Goal: Transaction & Acquisition: Purchase product/service

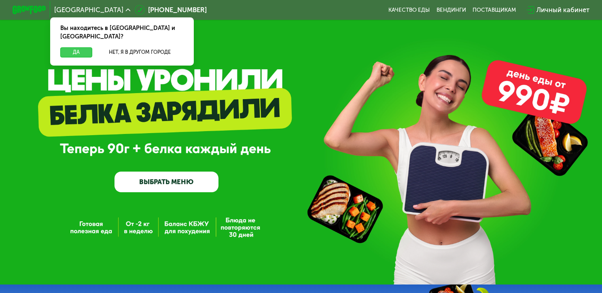
click at [67, 47] on button "Да" at bounding box center [76, 52] width 32 height 10
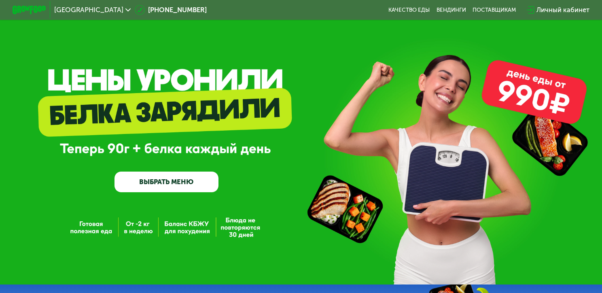
click at [165, 172] on link "ВЫБРАТЬ МЕНЮ" at bounding box center [167, 182] width 104 height 21
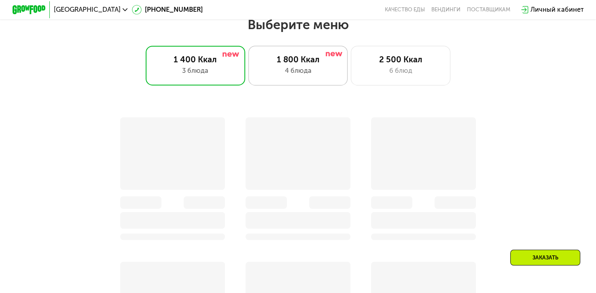
click at [283, 65] on div "1 800 Ккал" at bounding box center [298, 60] width 82 height 10
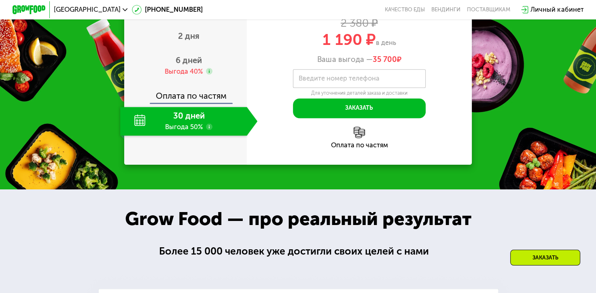
scroll to position [881, 0]
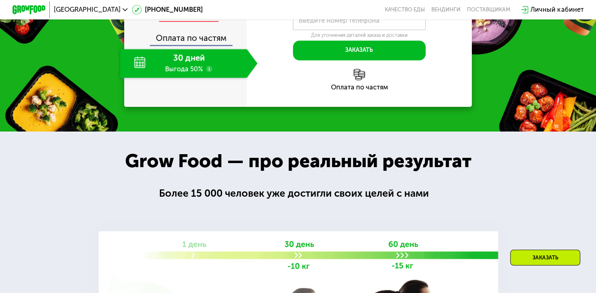
click at [193, 7] on span "6 дней" at bounding box center [189, 3] width 26 height 10
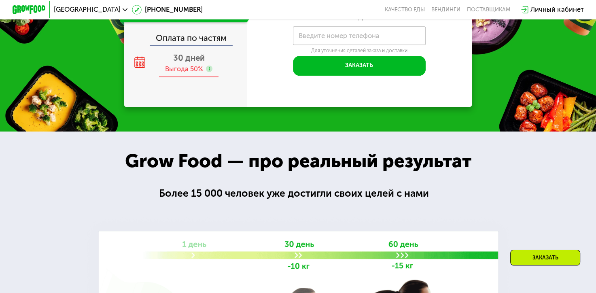
click at [177, 63] on span "30 дней" at bounding box center [189, 58] width 32 height 10
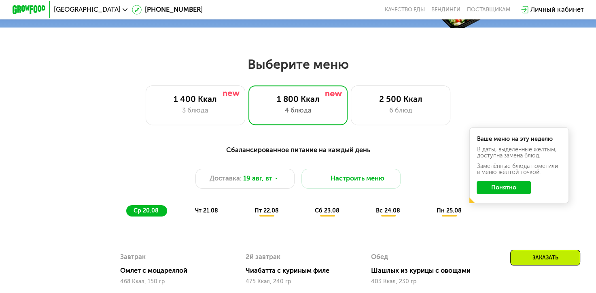
scroll to position [314, 0]
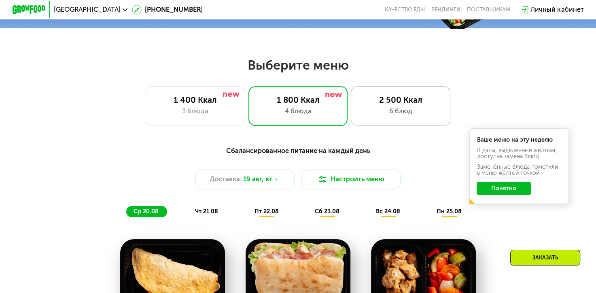
click at [395, 117] on div "6 блюд" at bounding box center [401, 111] width 82 height 10
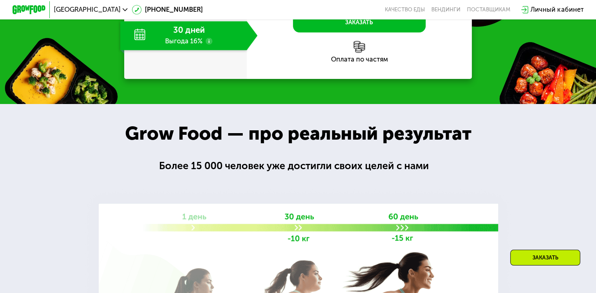
scroll to position [963, 0]
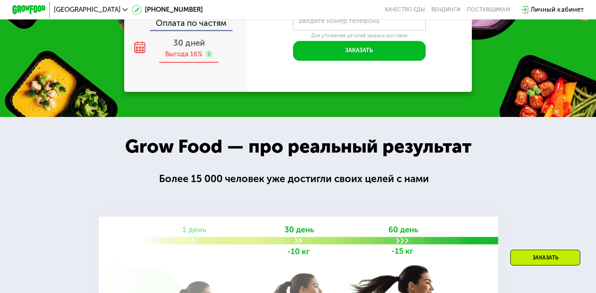
click at [179, 48] on span "30 дней" at bounding box center [189, 43] width 32 height 10
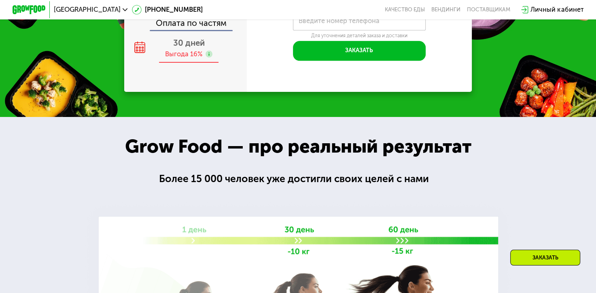
click at [193, 48] on span "30 дней" at bounding box center [189, 43] width 32 height 10
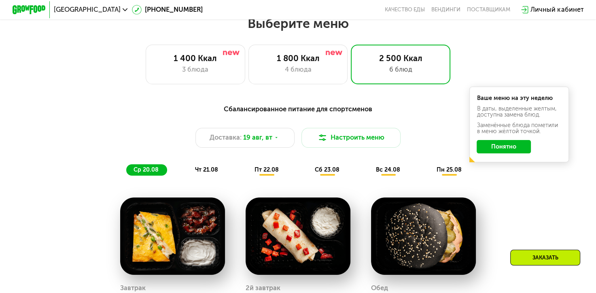
scroll to position [355, 0]
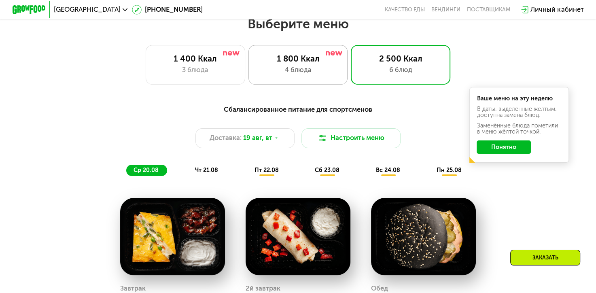
click at [324, 71] on div "4 блюда" at bounding box center [298, 70] width 82 height 10
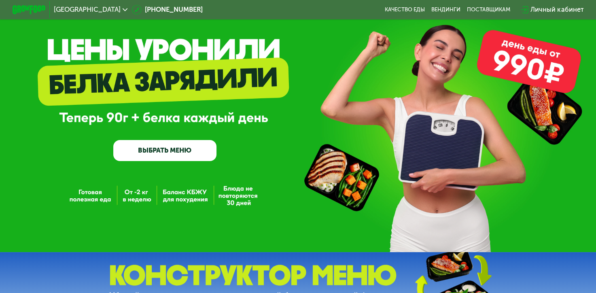
scroll to position [0, 0]
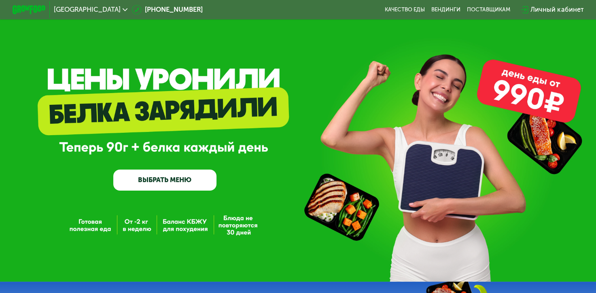
click at [186, 183] on link "ВЫБРАТЬ МЕНЮ" at bounding box center [164, 180] width 103 height 21
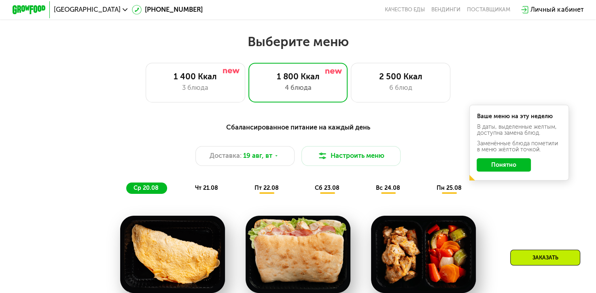
scroll to position [355, 0]
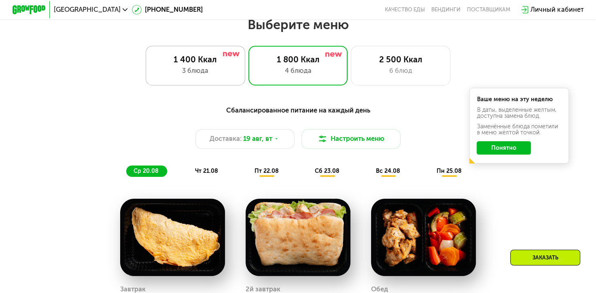
click at [249, 85] on div "1 400 Ккал 3 блюда" at bounding box center [299, 66] width 100 height 40
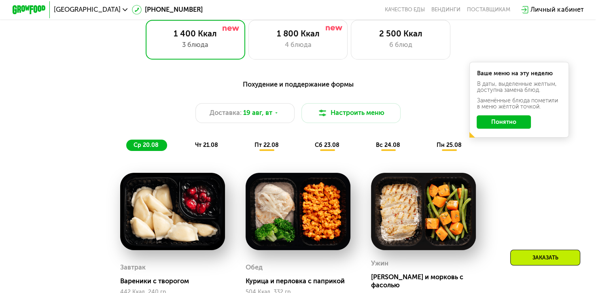
scroll to position [314, 0]
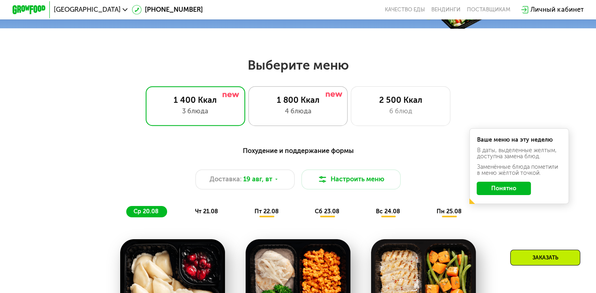
click at [317, 99] on div "1 800 Ккал" at bounding box center [298, 100] width 82 height 10
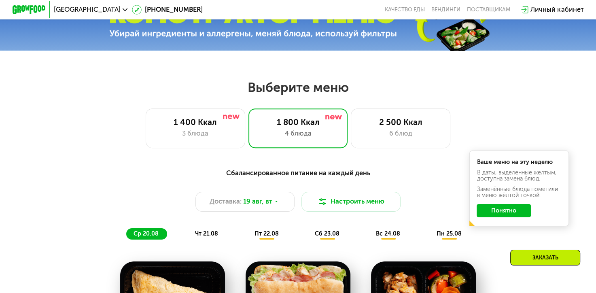
scroll to position [274, 0]
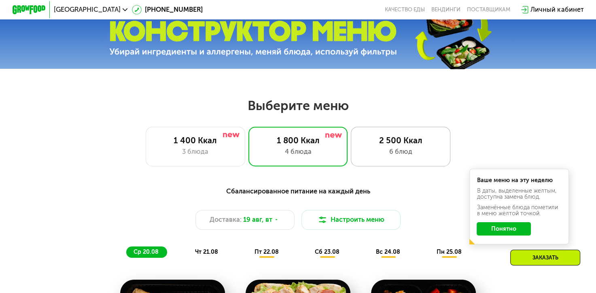
click at [401, 144] on div "2 500 Ккал" at bounding box center [401, 141] width 82 height 10
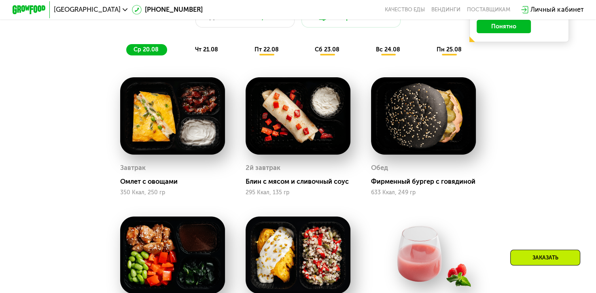
scroll to position [233, 0]
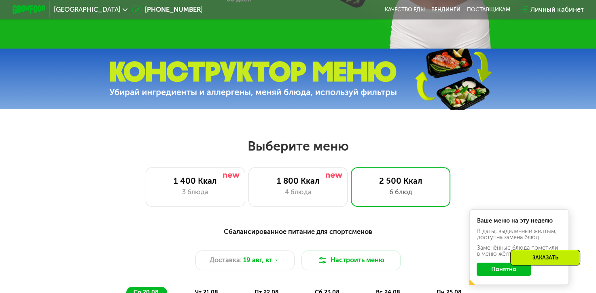
click at [316, 89] on img at bounding box center [253, 79] width 288 height 36
click at [310, 198] on div "4 блюда" at bounding box center [298, 192] width 82 height 10
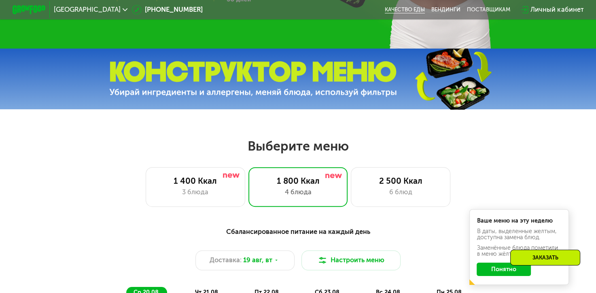
click at [416, 7] on link "Качество еды" at bounding box center [405, 9] width 40 height 6
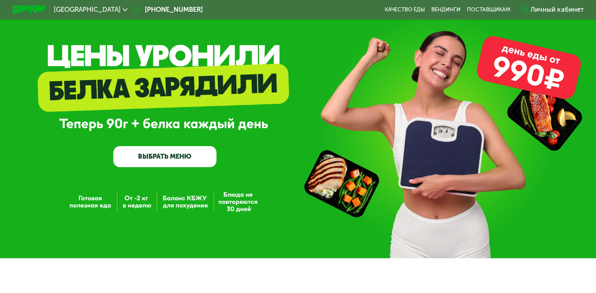
scroll to position [36, 0]
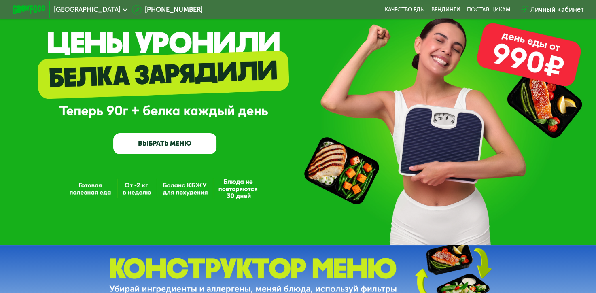
click at [188, 148] on link "ВЫБРАТЬ МЕНЮ" at bounding box center [164, 143] width 103 height 21
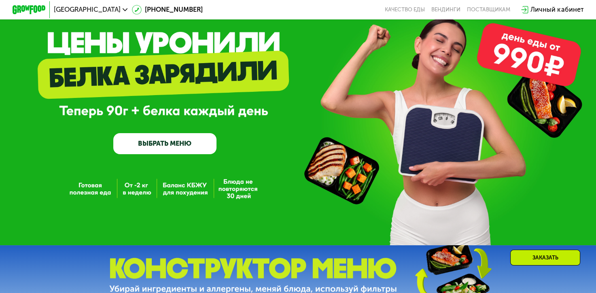
scroll to position [355, 0]
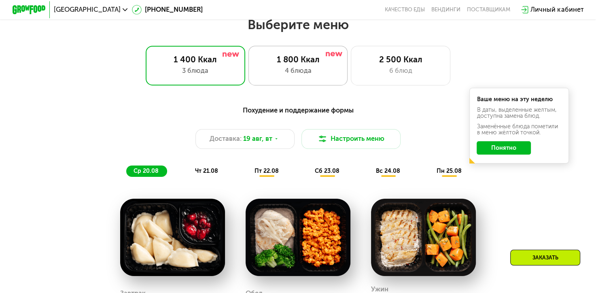
click at [351, 68] on div "1 800 Ккал 4 блюда" at bounding box center [401, 66] width 100 height 40
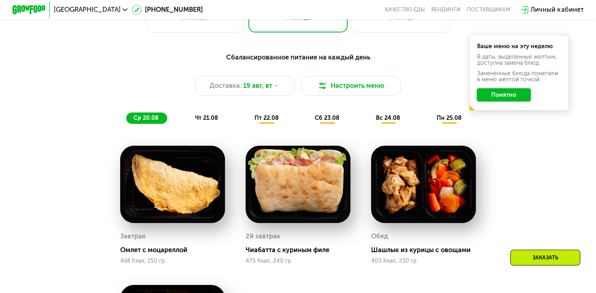
scroll to position [364, 0]
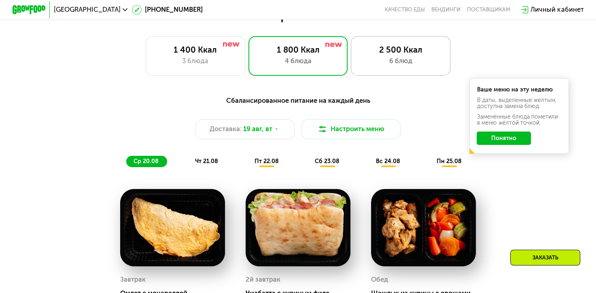
click at [423, 60] on div "6 блюд" at bounding box center [401, 61] width 82 height 10
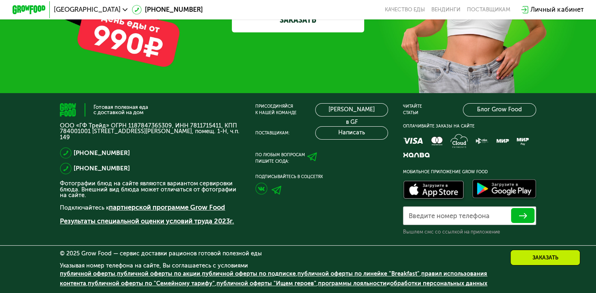
scroll to position [2533, 0]
click at [293, 32] on link "ЗАКАЗАТЬ" at bounding box center [298, 20] width 132 height 25
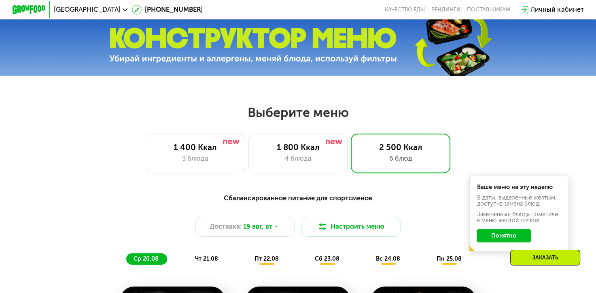
scroll to position [299, 0]
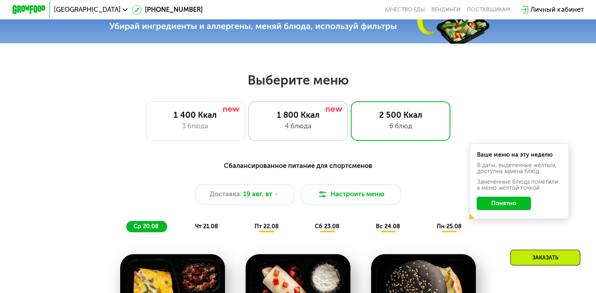
click at [296, 120] on div "1 800 Ккал" at bounding box center [298, 115] width 82 height 10
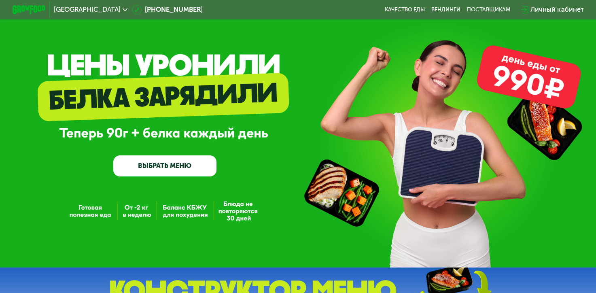
scroll to position [0, 0]
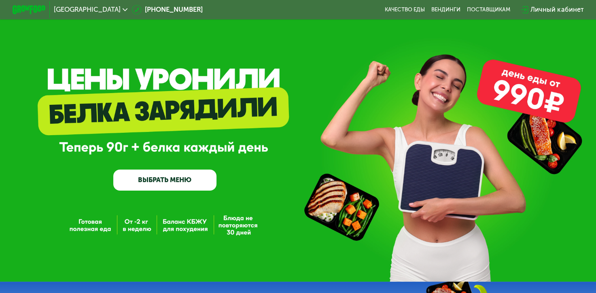
click at [137, 190] on link "ВЫБРАТЬ МЕНЮ" at bounding box center [164, 180] width 103 height 21
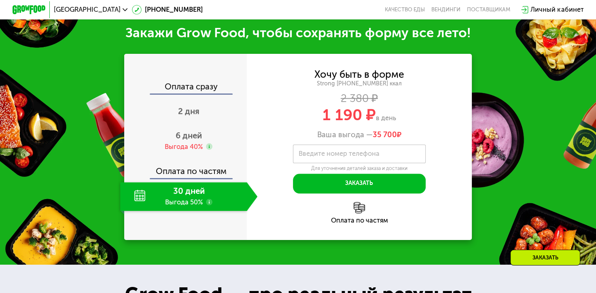
scroll to position [881, 0]
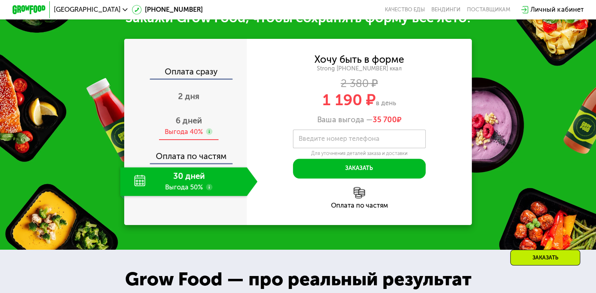
click at [189, 125] on span "6 дней" at bounding box center [189, 121] width 26 height 10
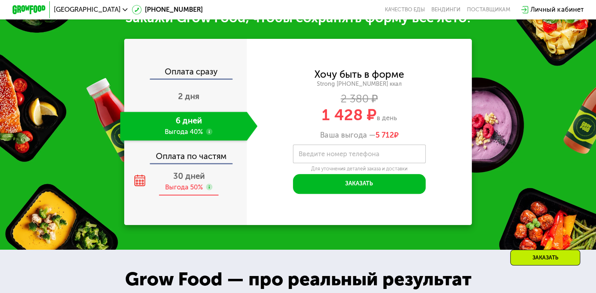
click at [191, 192] on div "Выгода 50%" at bounding box center [184, 187] width 38 height 9
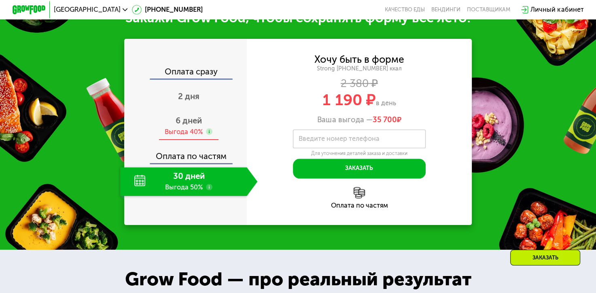
click at [191, 135] on div "6 дней Выгода 40%" at bounding box center [189, 126] width 138 height 29
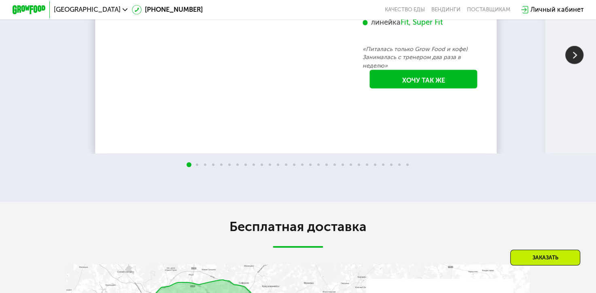
scroll to position [1488, 0]
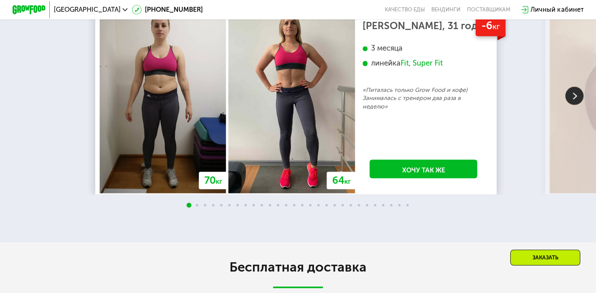
click at [572, 104] on img at bounding box center [574, 96] width 18 height 18
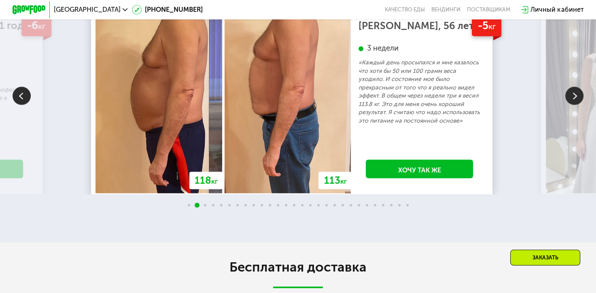
click at [572, 104] on img at bounding box center [574, 96] width 18 height 18
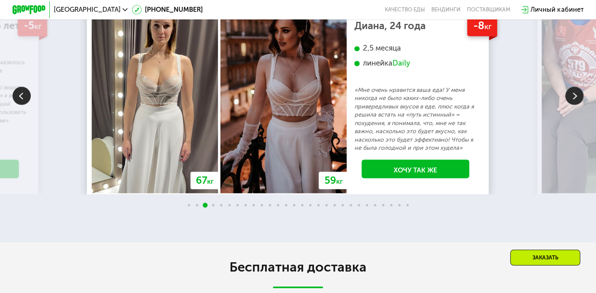
click at [572, 104] on img at bounding box center [574, 96] width 18 height 18
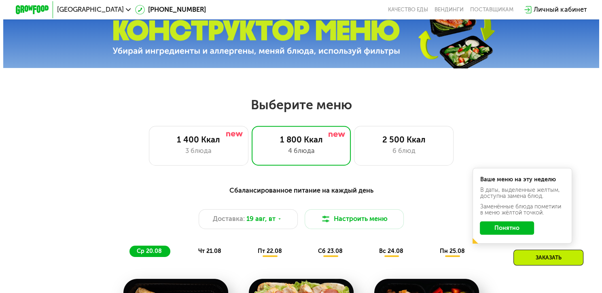
scroll to position [364, 0]
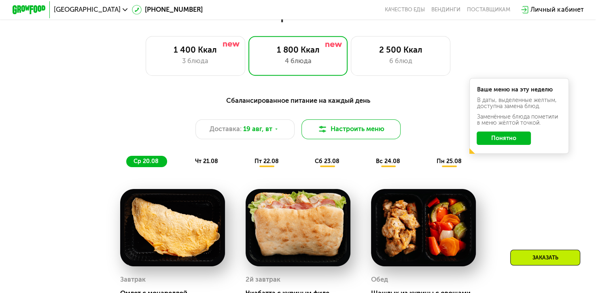
click at [349, 136] on button "Настроить меню" at bounding box center [352, 129] width 100 height 20
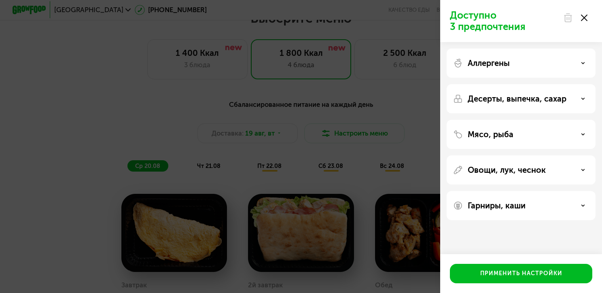
click at [580, 63] on div "Аллергены" at bounding box center [521, 63] width 136 height 10
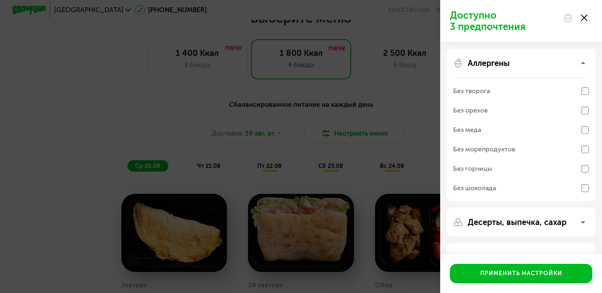
drag, startPoint x: 580, startPoint y: 63, endPoint x: 576, endPoint y: 68, distance: 5.5
click at [579, 63] on div "Аллергены" at bounding box center [521, 63] width 136 height 10
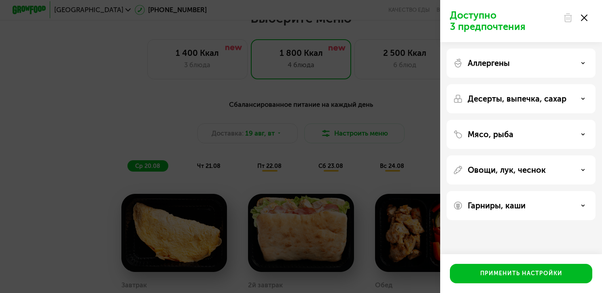
click at [579, 97] on div "Десерты, выпечка, сахар" at bounding box center [521, 99] width 136 height 10
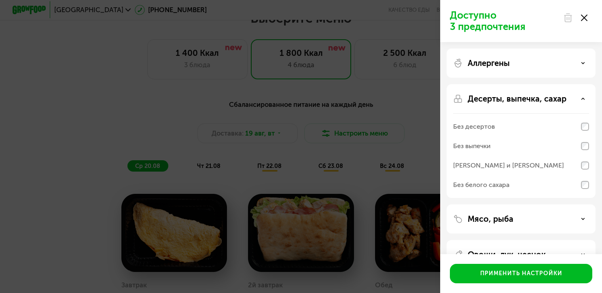
click at [578, 97] on div "Десерты, выпечка, сахар" at bounding box center [521, 99] width 136 height 10
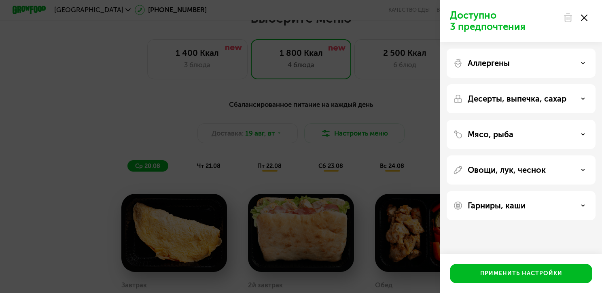
click at [573, 133] on div "Мясо, рыба" at bounding box center [521, 135] width 136 height 10
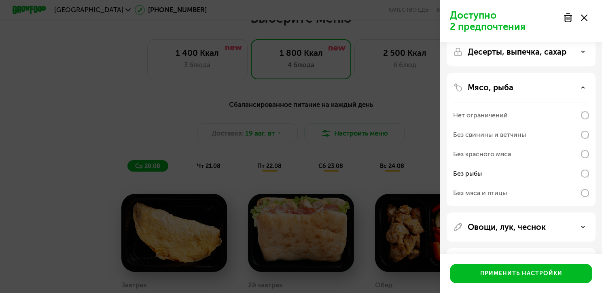
scroll to position [78, 0]
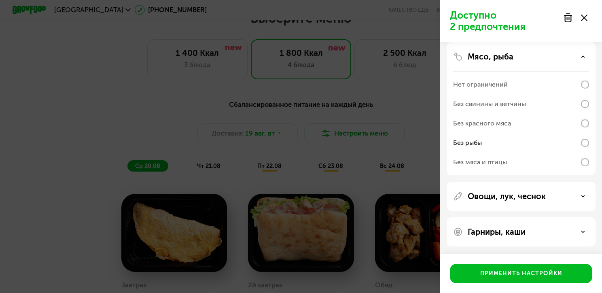
click at [570, 200] on div "Овощи, лук, чеснок" at bounding box center [521, 196] width 136 height 10
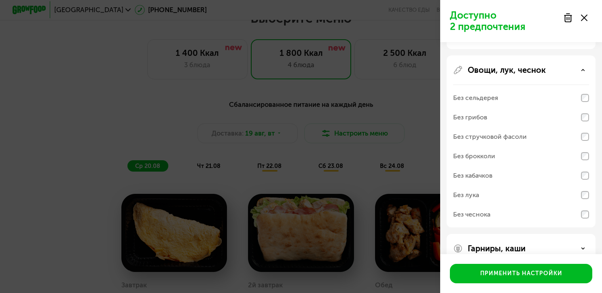
scroll to position [221, 0]
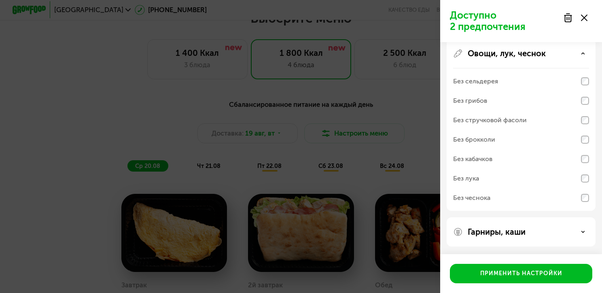
click at [529, 235] on div "Гарниры, каши" at bounding box center [521, 232] width 136 height 10
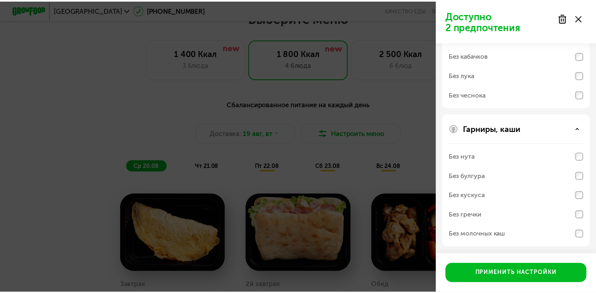
scroll to position [325, 0]
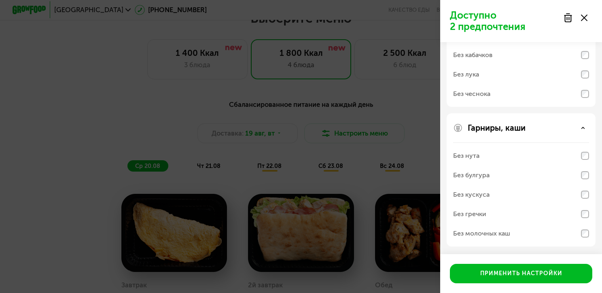
click at [585, 20] on icon at bounding box center [584, 18] width 6 height 6
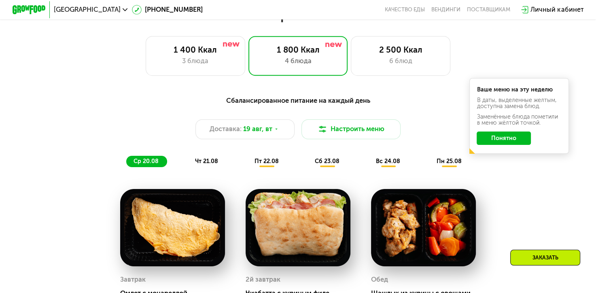
scroll to position [0, 0]
